Goal: Information Seeking & Learning: Learn about a topic

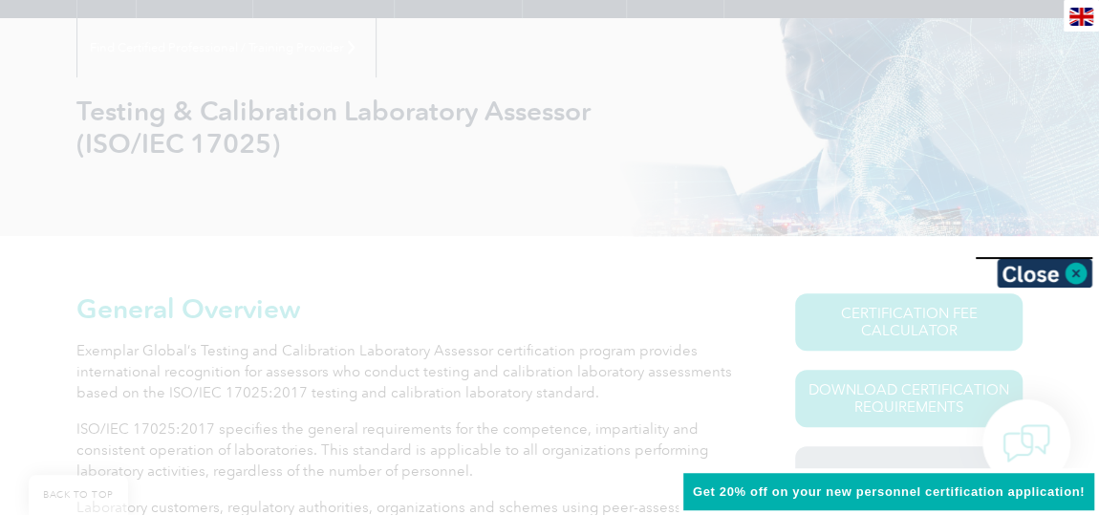
scroll to position [213, 0]
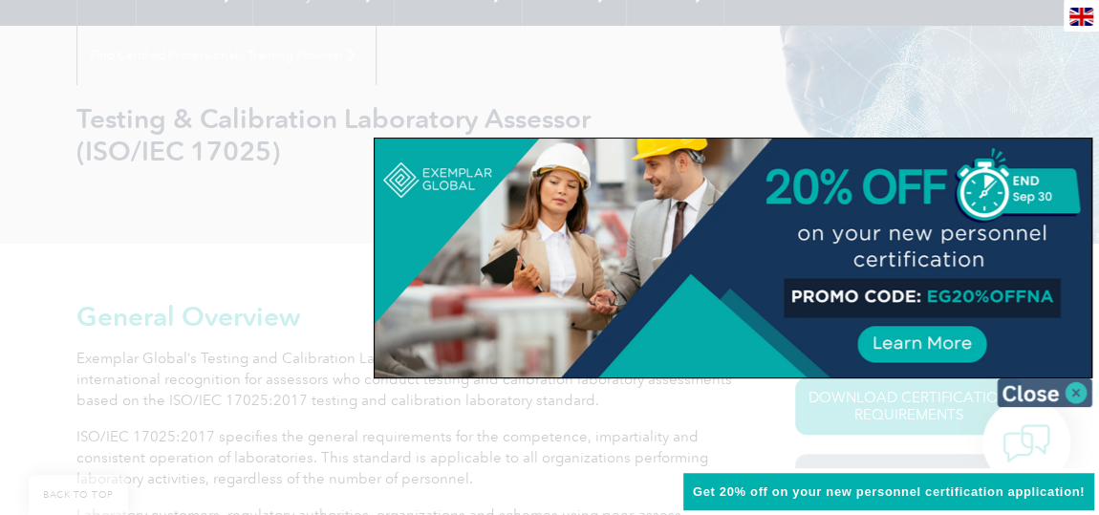
click at [1077, 389] on img at bounding box center [1044, 392] width 96 height 29
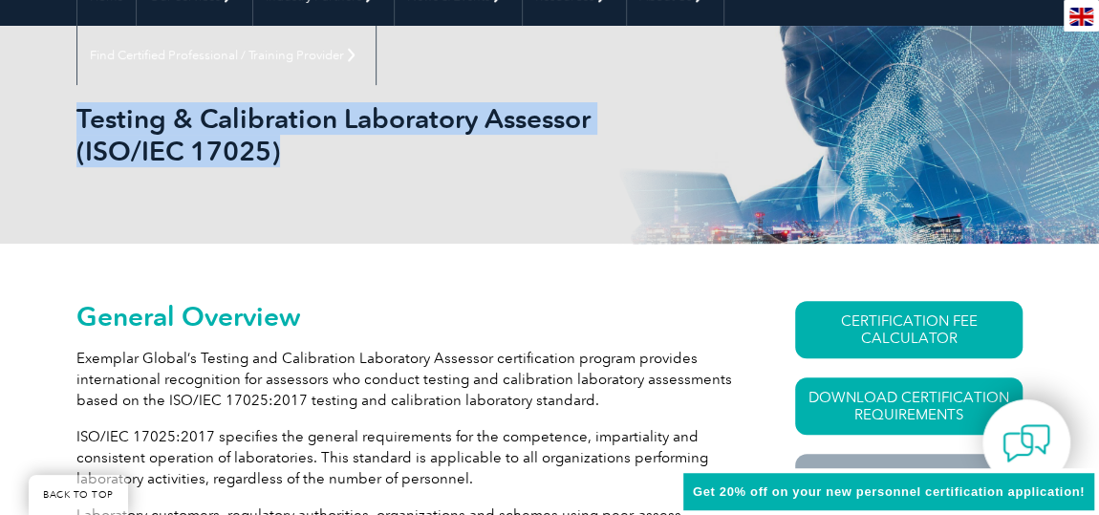
drag, startPoint x: 80, startPoint y: 114, endPoint x: 304, endPoint y: 159, distance: 228.0
click at [304, 159] on h1 "Testing & Calibration Laboratory Assessor (ISO/IEC 17025)" at bounding box center [336, 134] width 521 height 65
copy h1 "Testing & Calibration Laboratory Assessor (ISO/IEC 17025)"
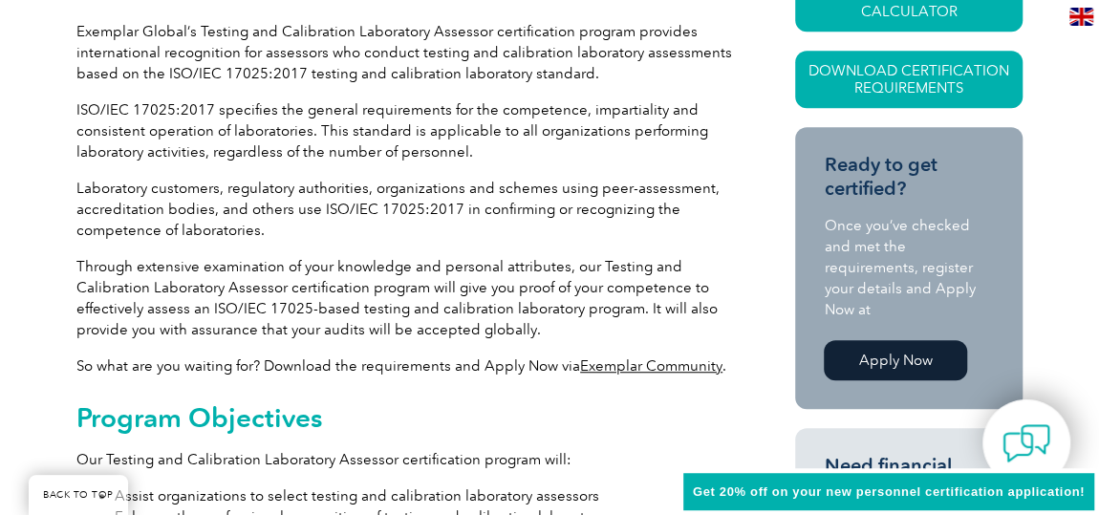
scroll to position [568, 0]
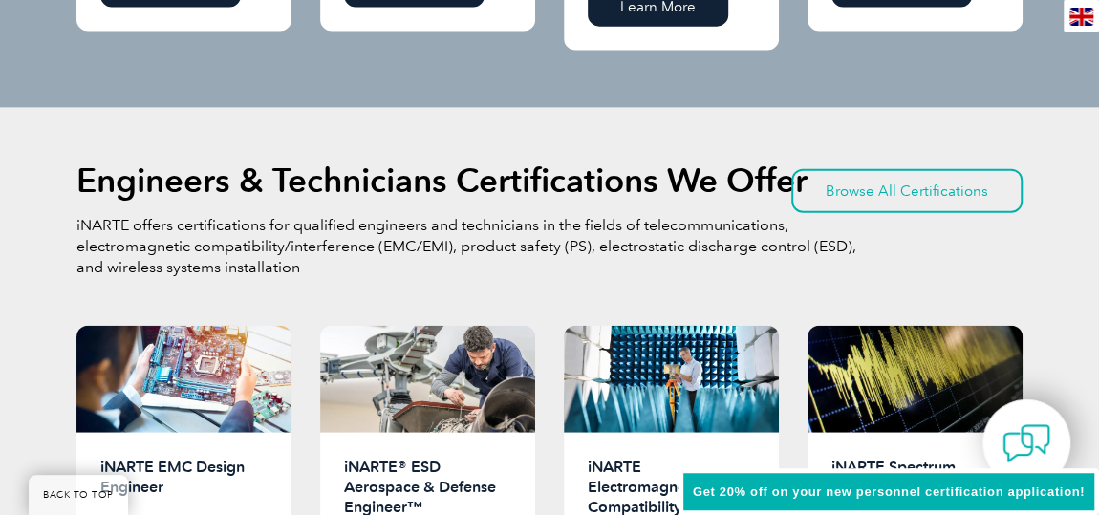
scroll to position [2703, 0]
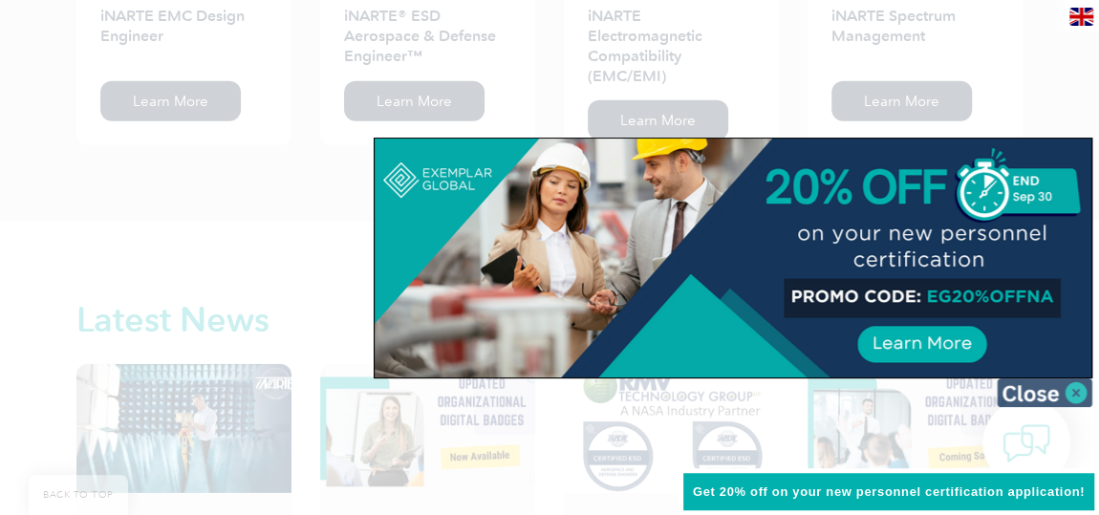
click at [1076, 387] on img at bounding box center [1044, 392] width 96 height 29
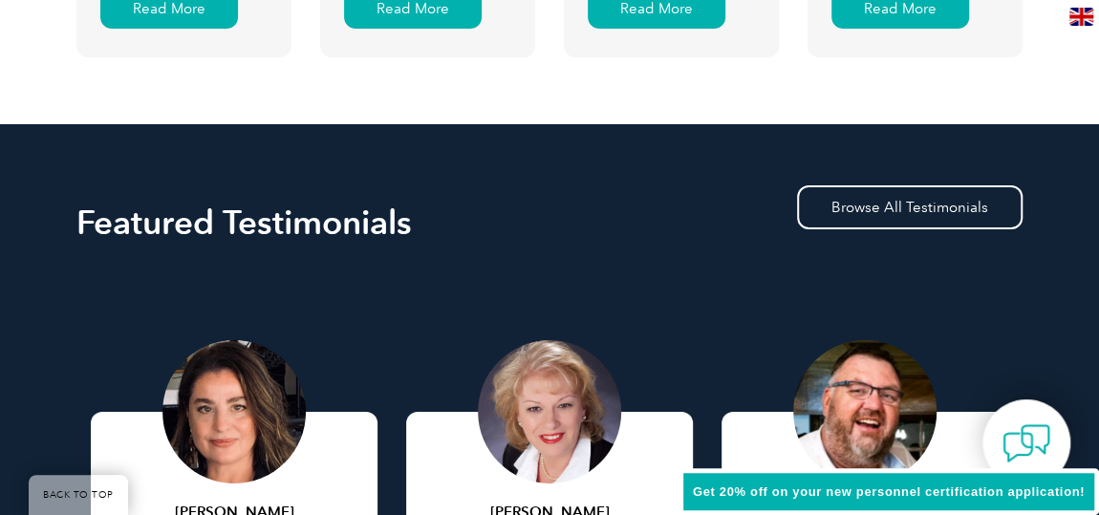
scroll to position [3821, 0]
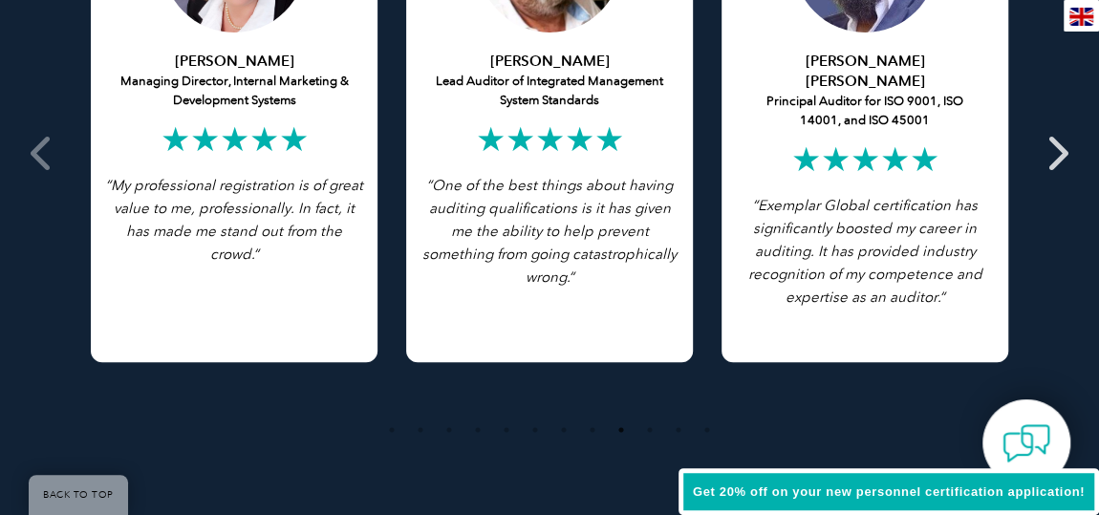
click at [1049, 153] on icon at bounding box center [1056, 153] width 24 height 0
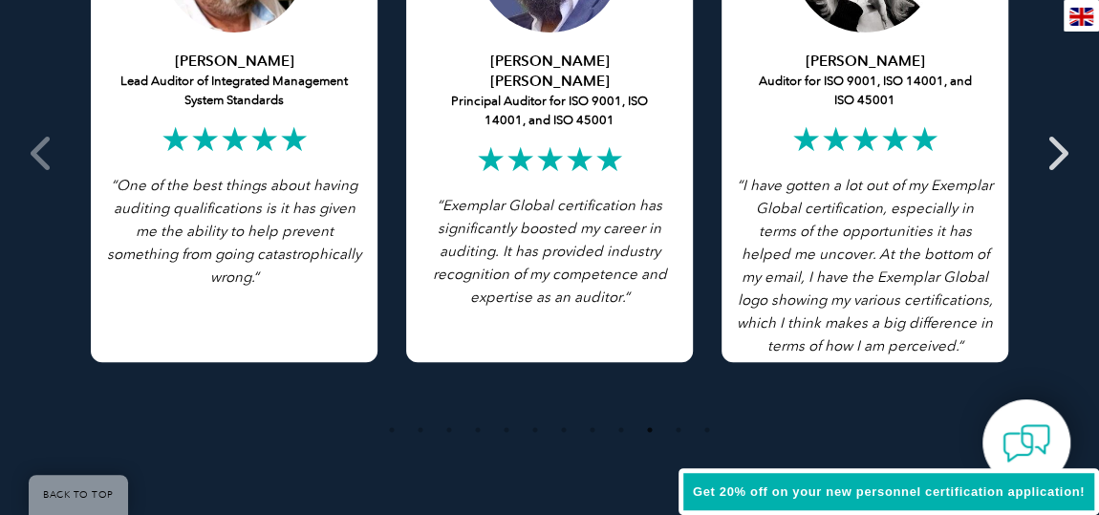
click at [1057, 153] on icon at bounding box center [1056, 153] width 24 height 0
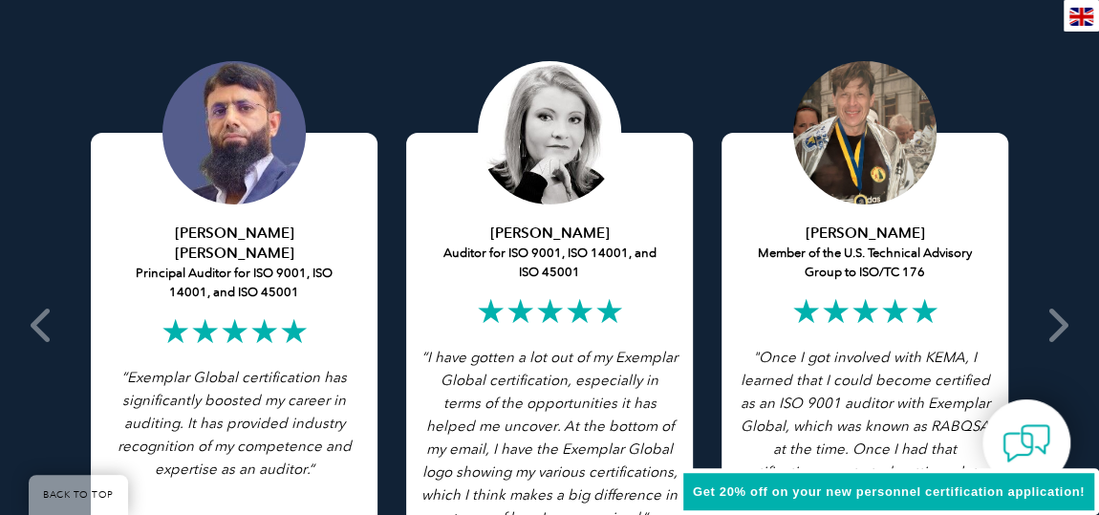
scroll to position [3683, 0]
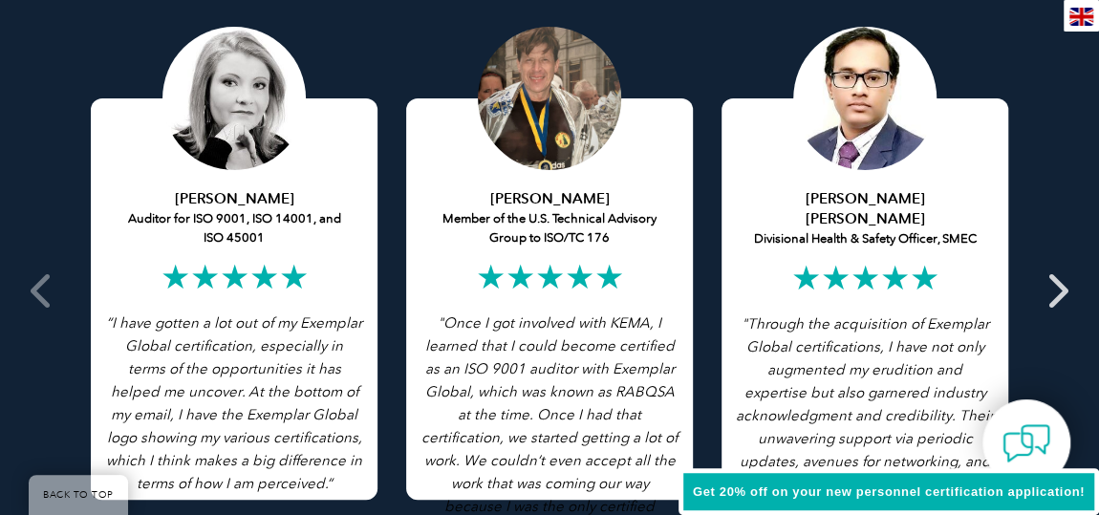
click at [1057, 290] on icon at bounding box center [1056, 290] width 24 height 0
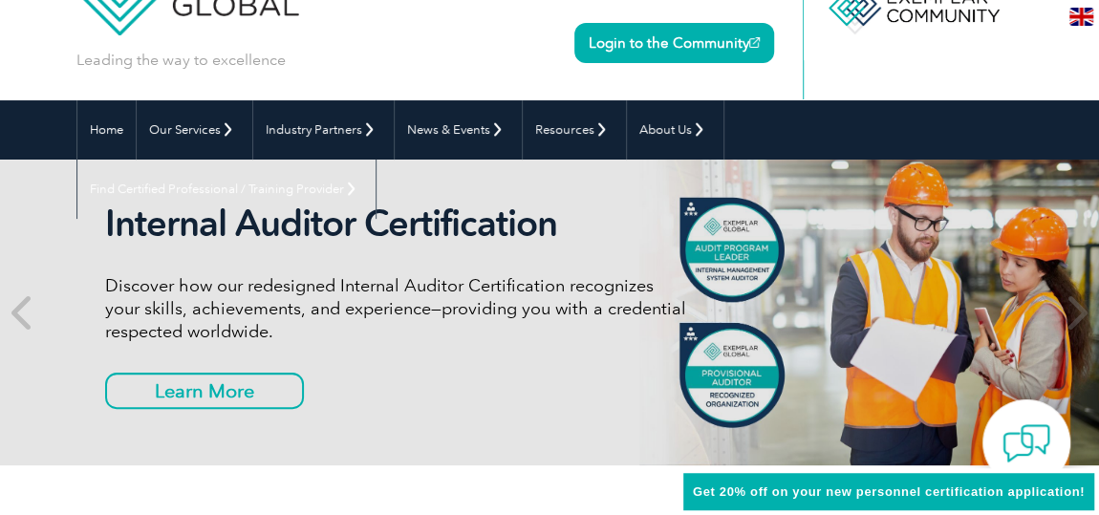
scroll to position [75, 0]
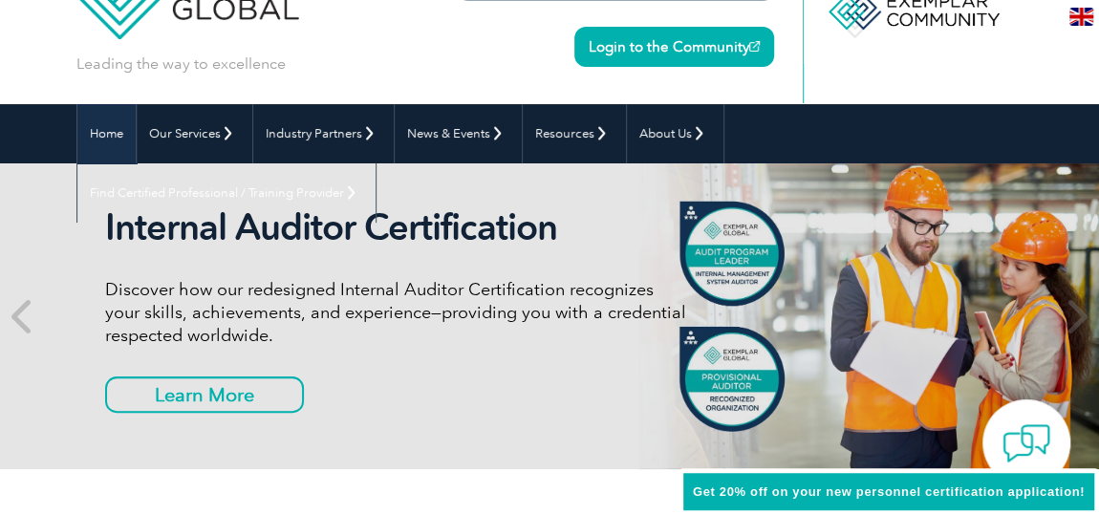
click at [94, 132] on link "Home" at bounding box center [106, 133] width 58 height 59
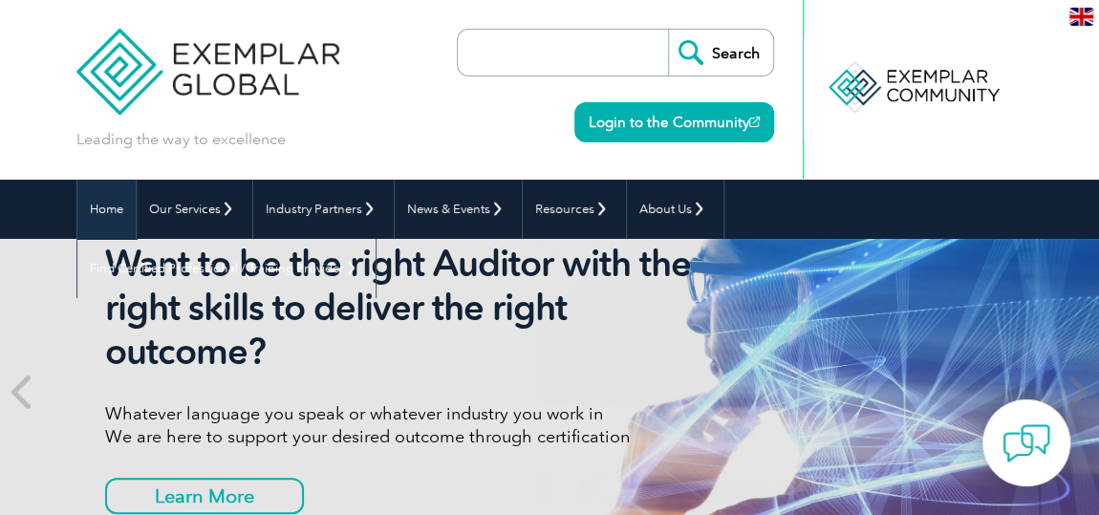
click at [113, 205] on link "Home" at bounding box center [106, 209] width 58 height 59
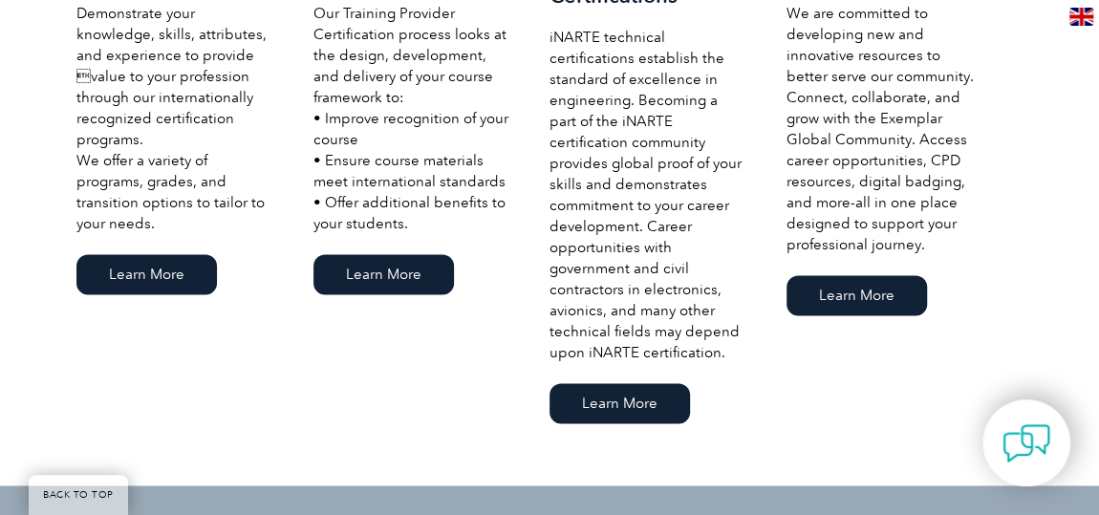
scroll to position [1802, 0]
